Goal: Transaction & Acquisition: Purchase product/service

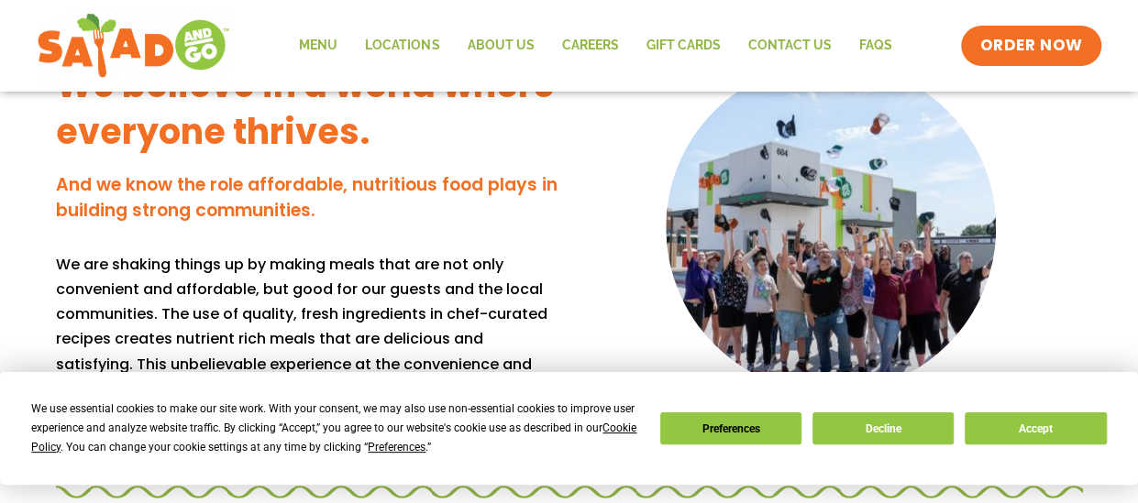
scroll to position [1604, 0]
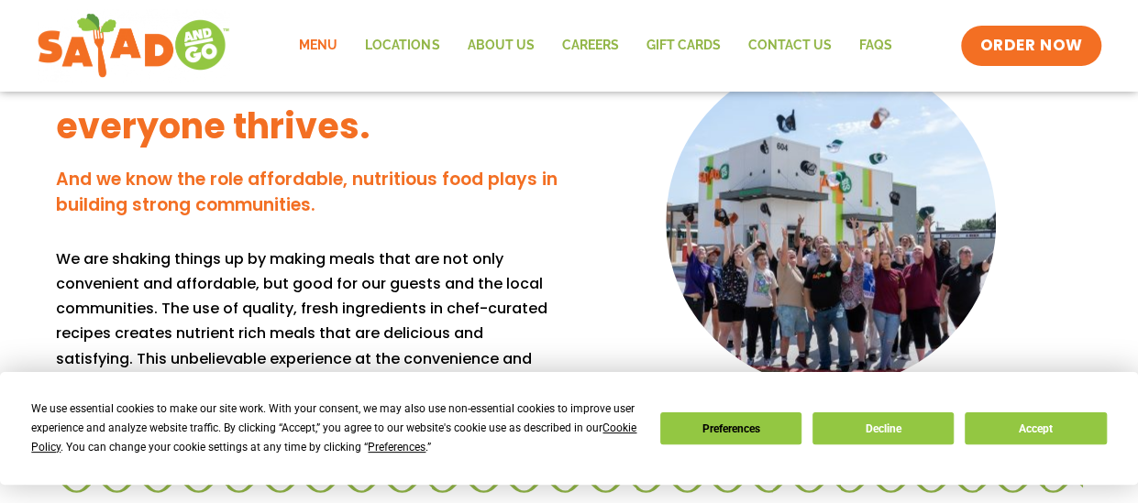
click at [332, 48] on link "Menu" at bounding box center [318, 46] width 66 height 42
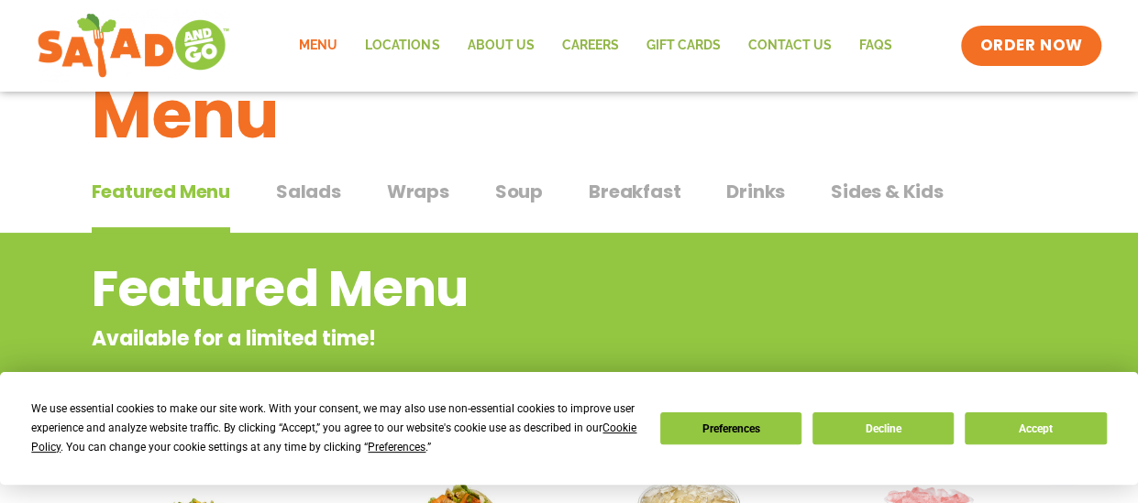
scroll to position [92, 0]
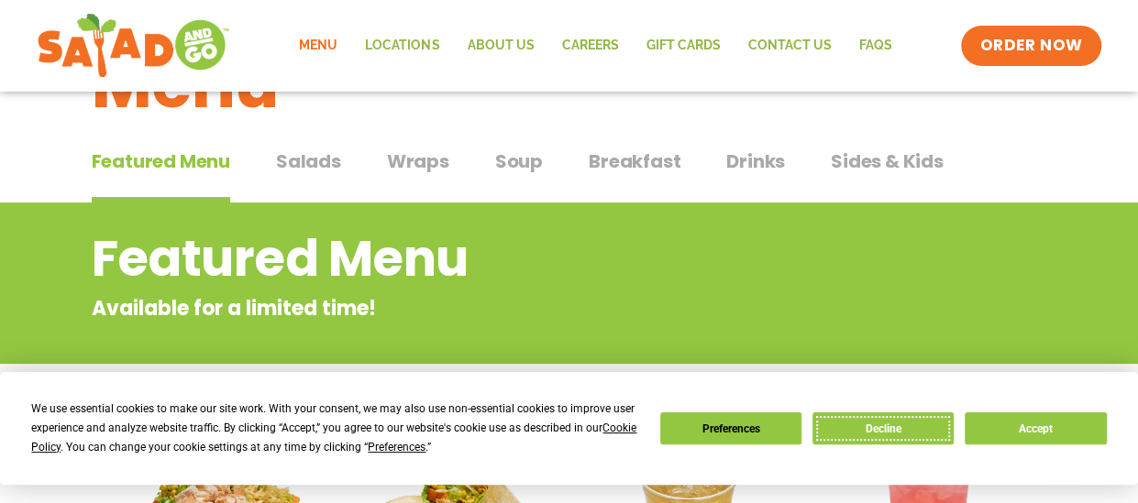
click at [898, 435] on button "Decline" at bounding box center [882, 429] width 141 height 32
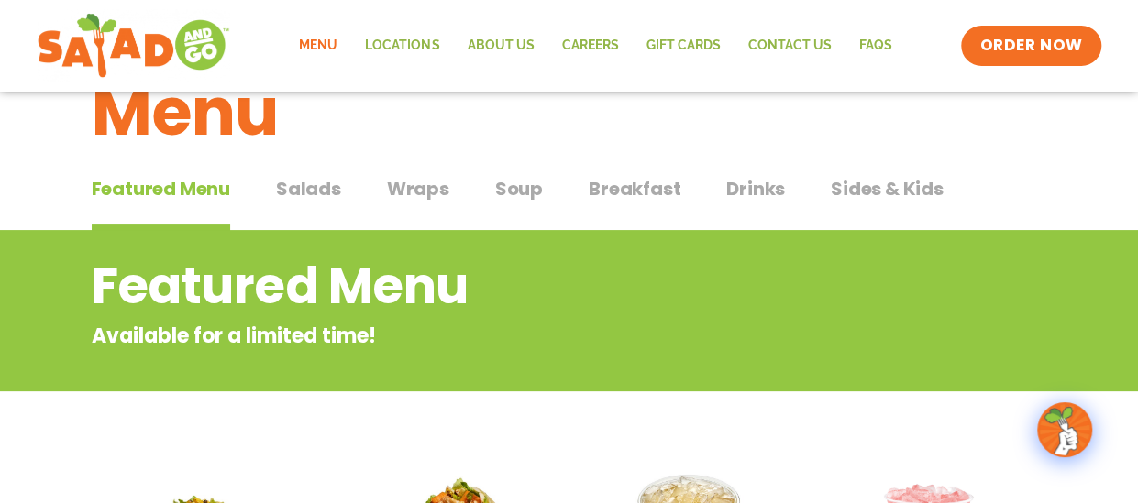
scroll to position [53, 0]
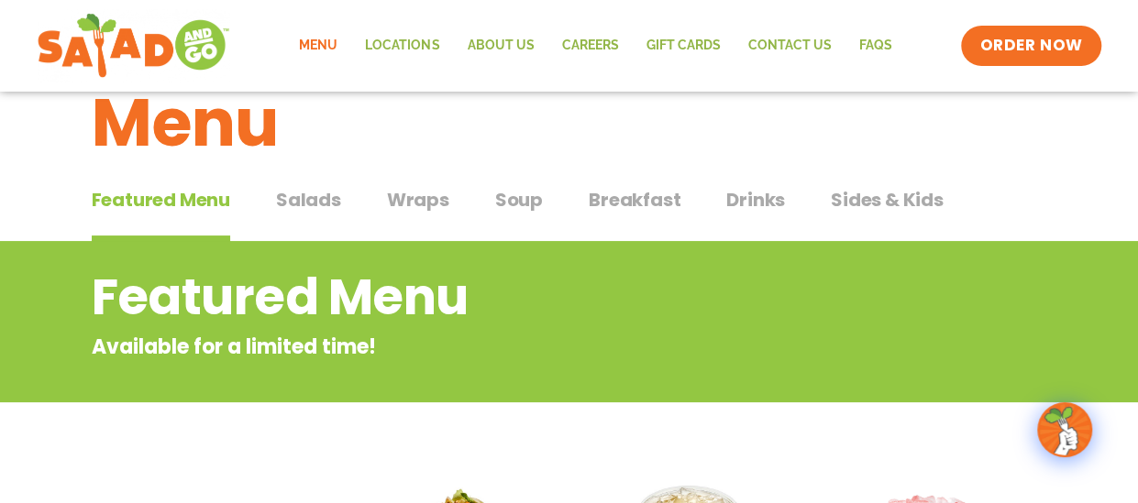
click at [407, 204] on span "Wraps" at bounding box center [418, 200] width 62 height 28
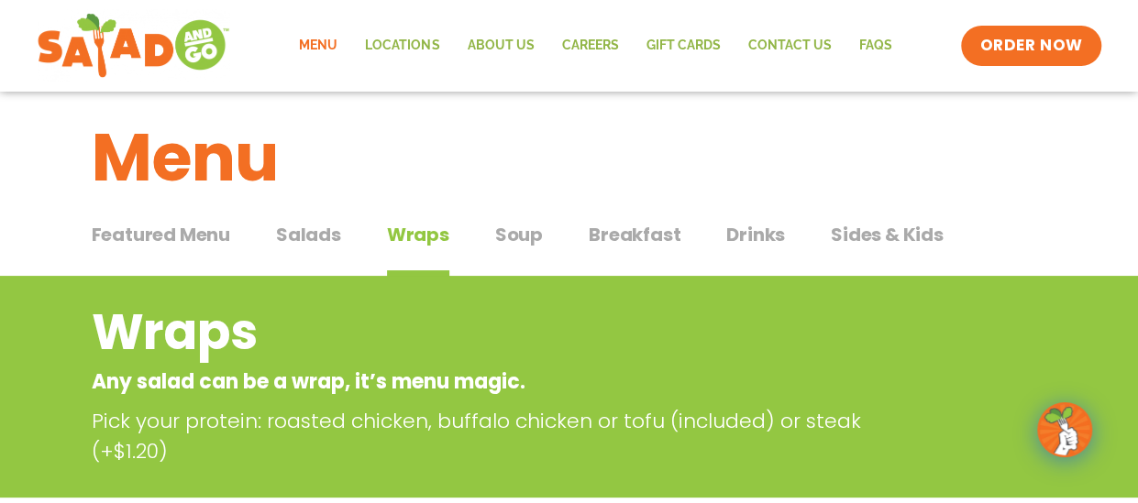
scroll to position [46, 0]
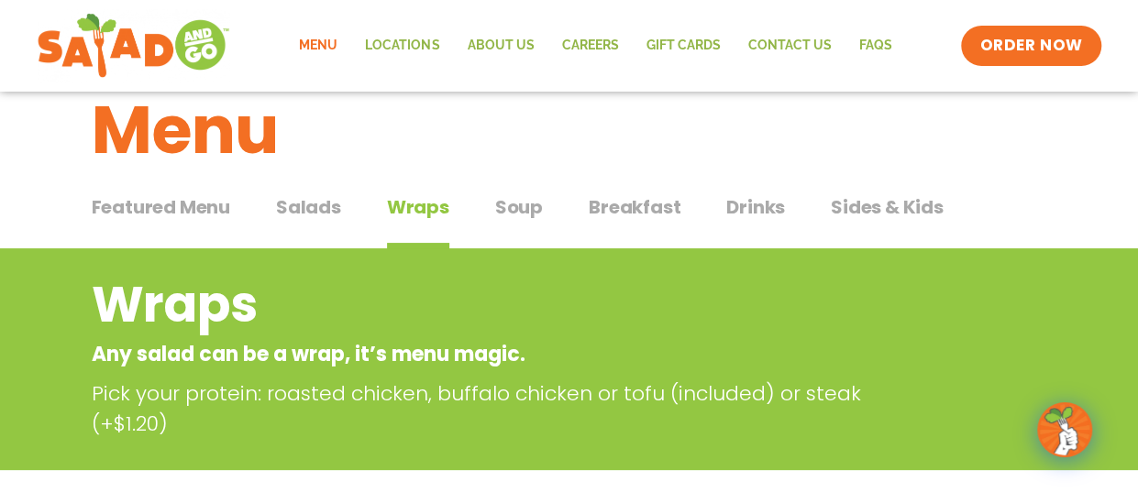
click at [211, 214] on span "Featured Menu" at bounding box center [161, 207] width 138 height 28
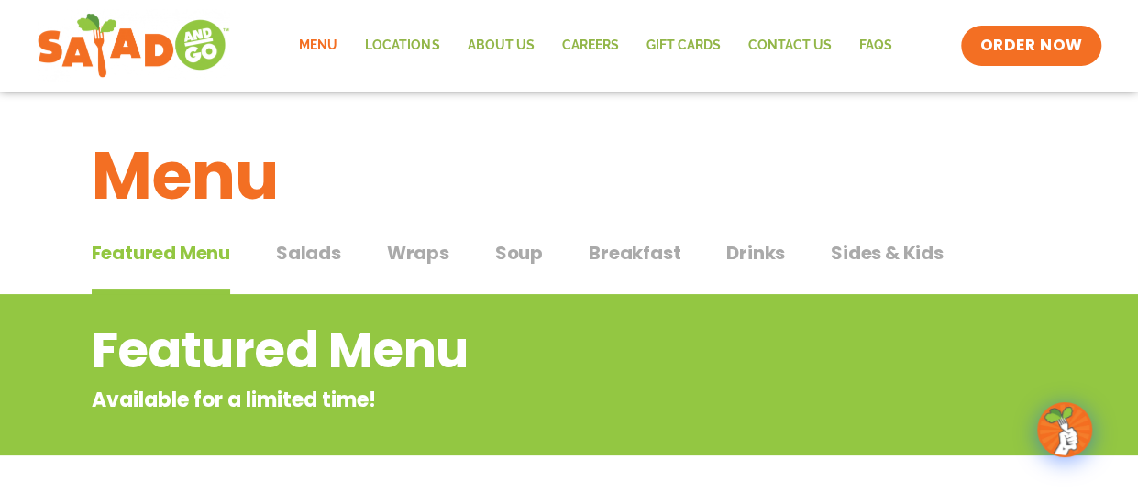
click at [428, 248] on span "Wraps" at bounding box center [418, 253] width 62 height 28
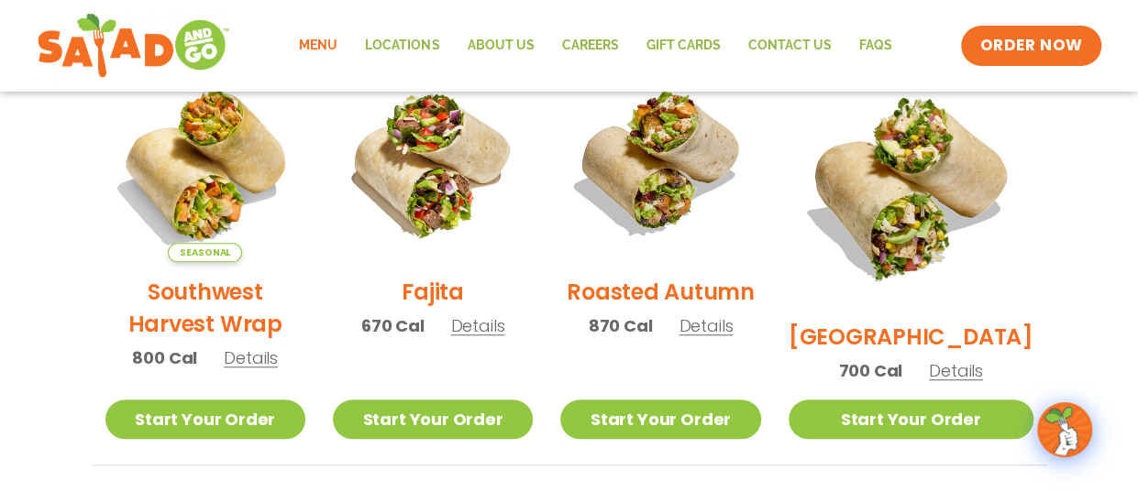
scroll to position [504, 0]
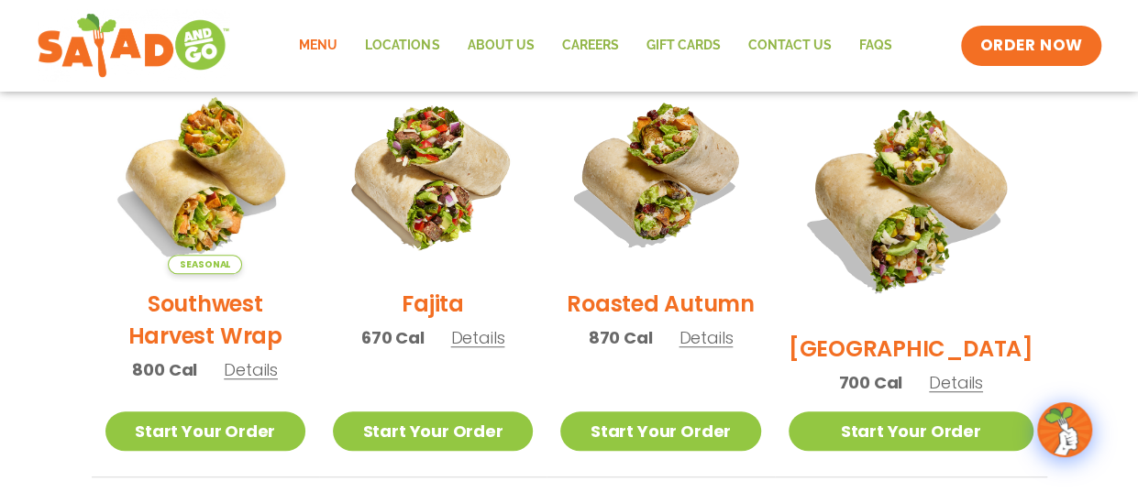
click at [488, 349] on span "Details" at bounding box center [478, 337] width 54 height 23
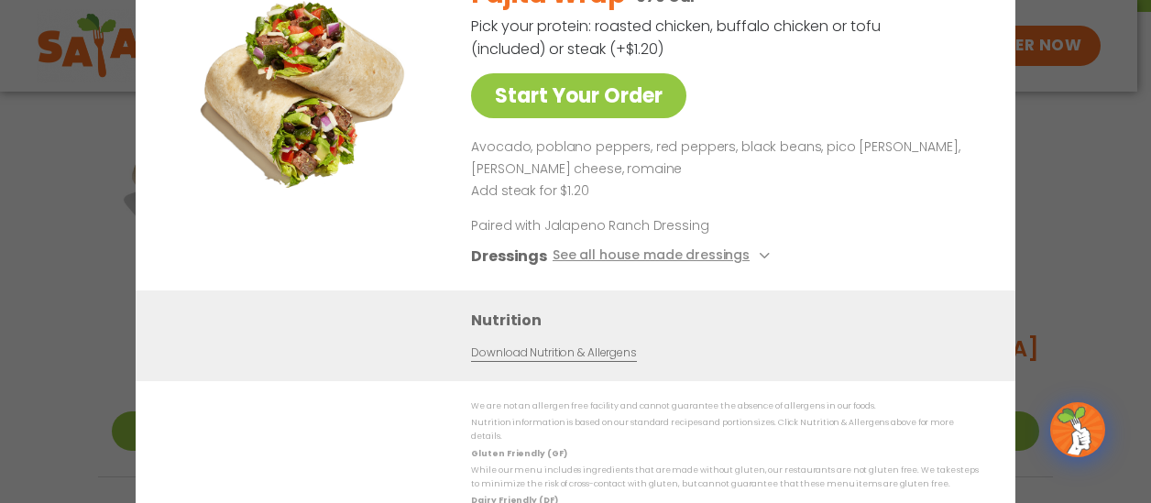
click at [1055, 203] on div "Start Your Order Fajita Wrap 670 Cal Pick your protein: roasted chicken, buffal…" at bounding box center [575, 251] width 1151 height 503
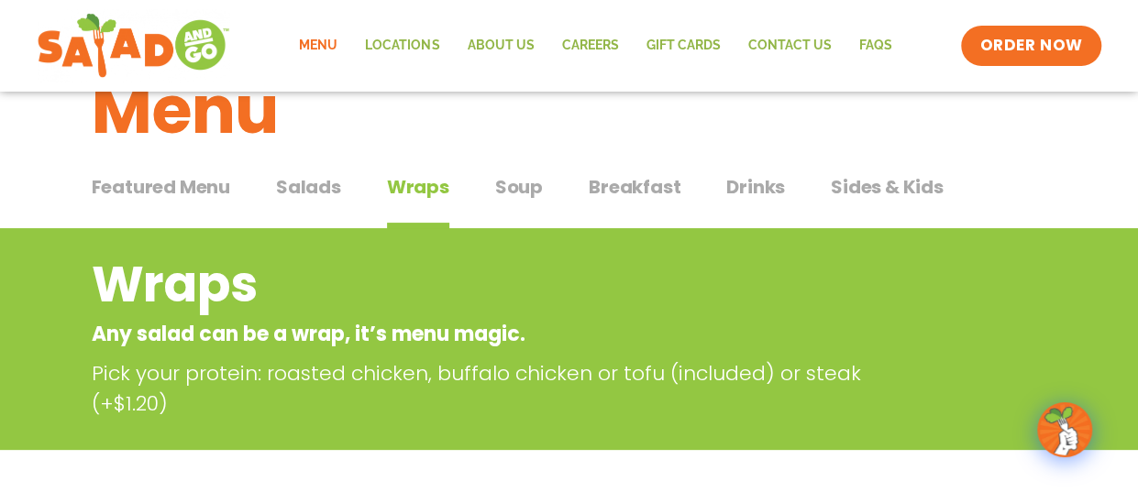
scroll to position [0, 0]
